Goal: Task Accomplishment & Management: Manage account settings

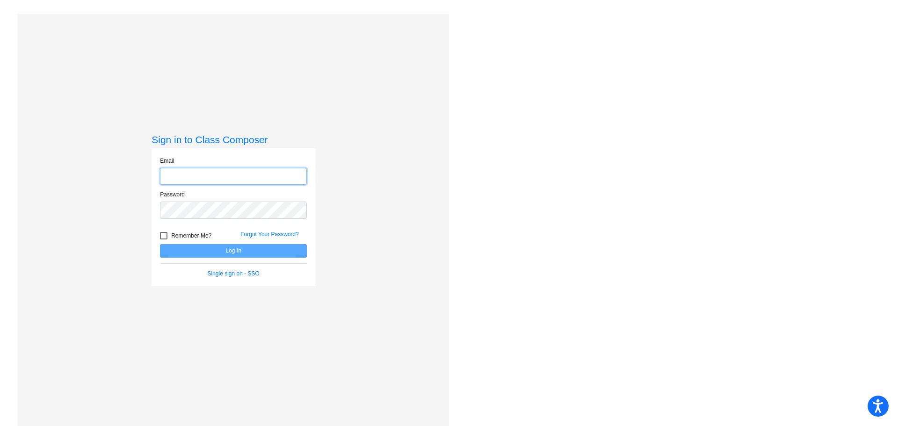
type input "[EMAIL_ADDRESS][DOMAIN_NAME]"
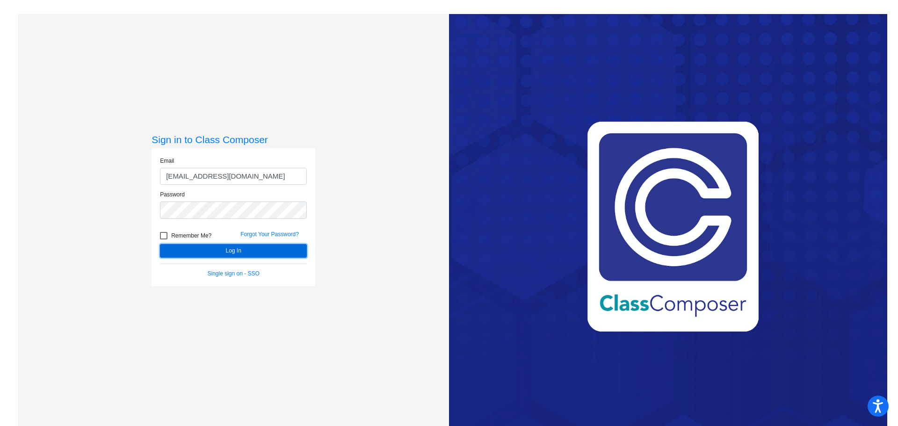
click at [220, 252] on button "Log In" at bounding box center [233, 251] width 147 height 14
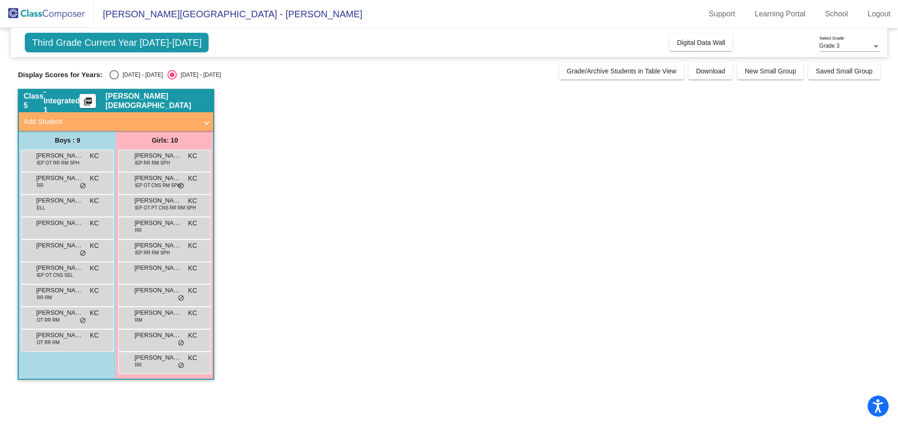
click at [112, 75] on div "Select an option" at bounding box center [113, 74] width 9 height 9
click at [114, 79] on input "[DATE] - [DATE]" at bounding box center [114, 79] width 0 height 0
radio input "true"
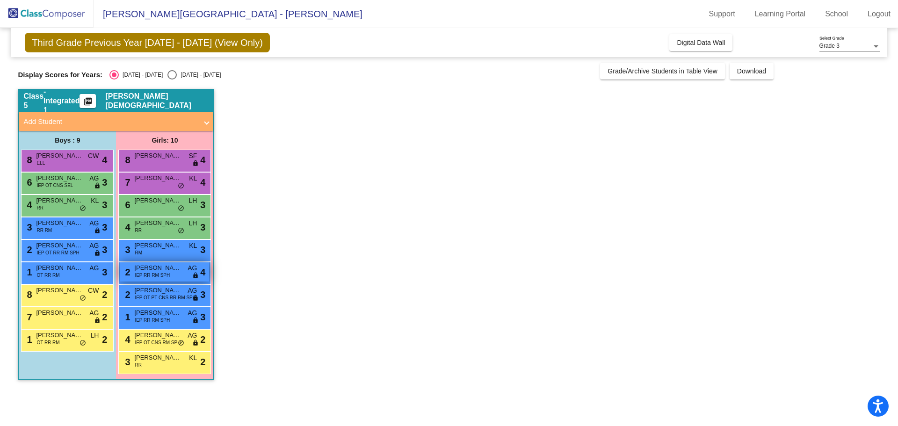
click at [161, 269] on span "[PERSON_NAME]" at bounding box center [157, 267] width 47 height 9
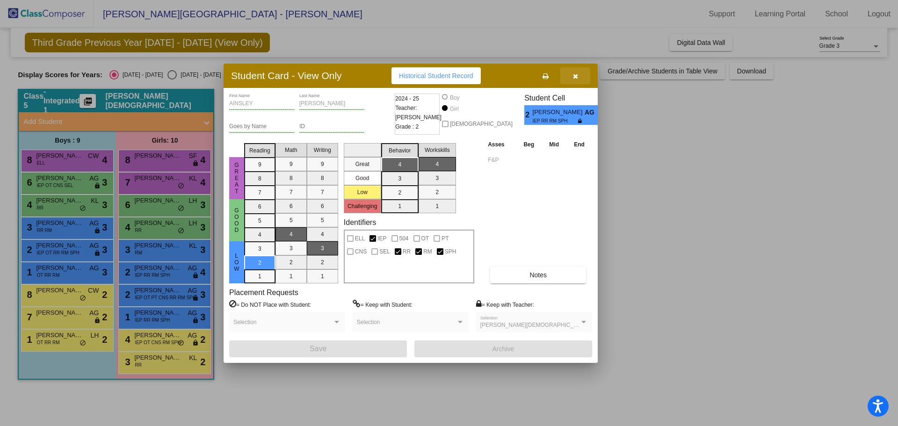
click at [575, 76] on icon "button" at bounding box center [575, 76] width 5 height 7
